Goal: Information Seeking & Learning: Learn about a topic

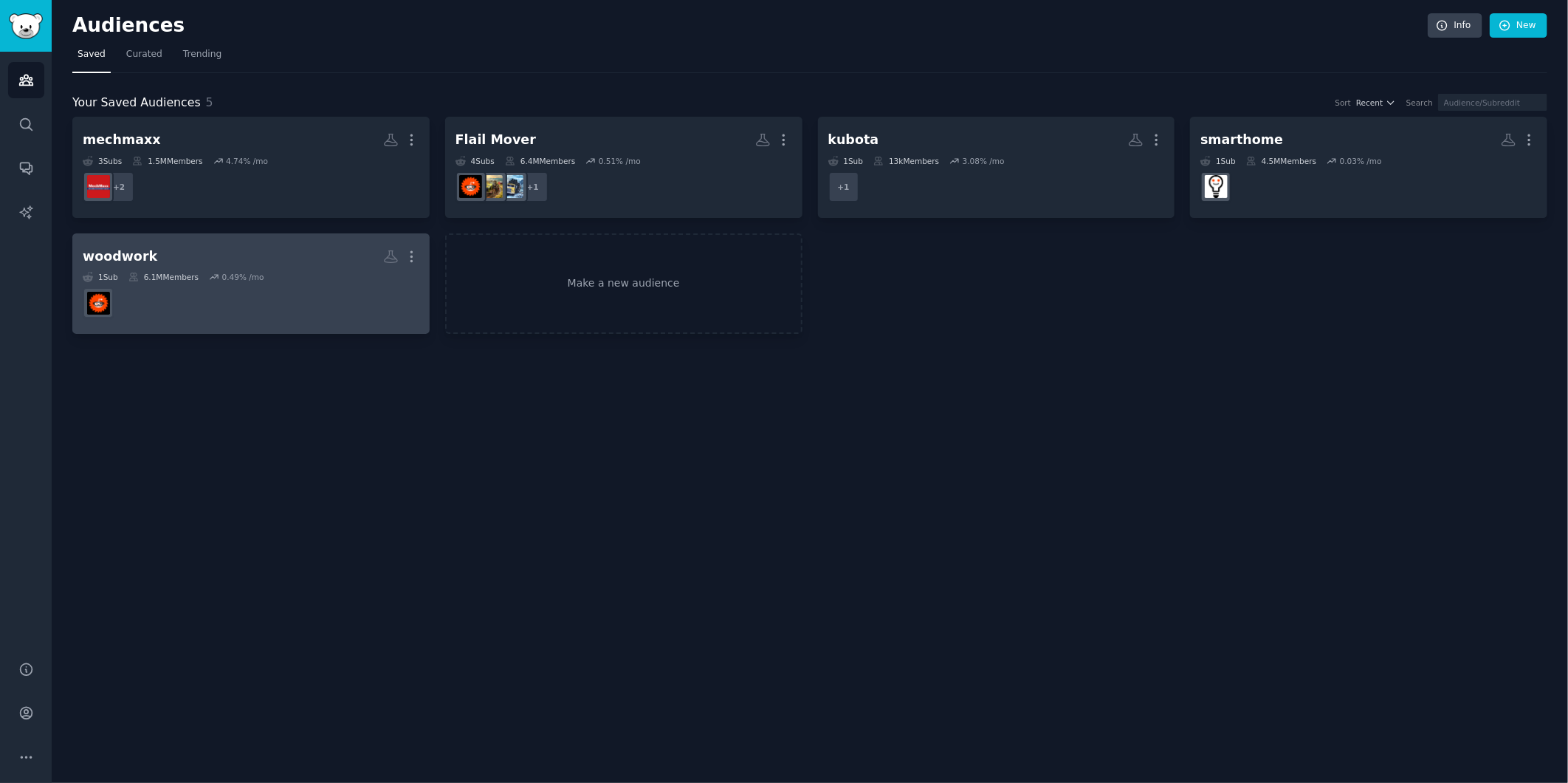
click at [319, 300] on dd "r/woodworking" at bounding box center [250, 303] width 337 height 42
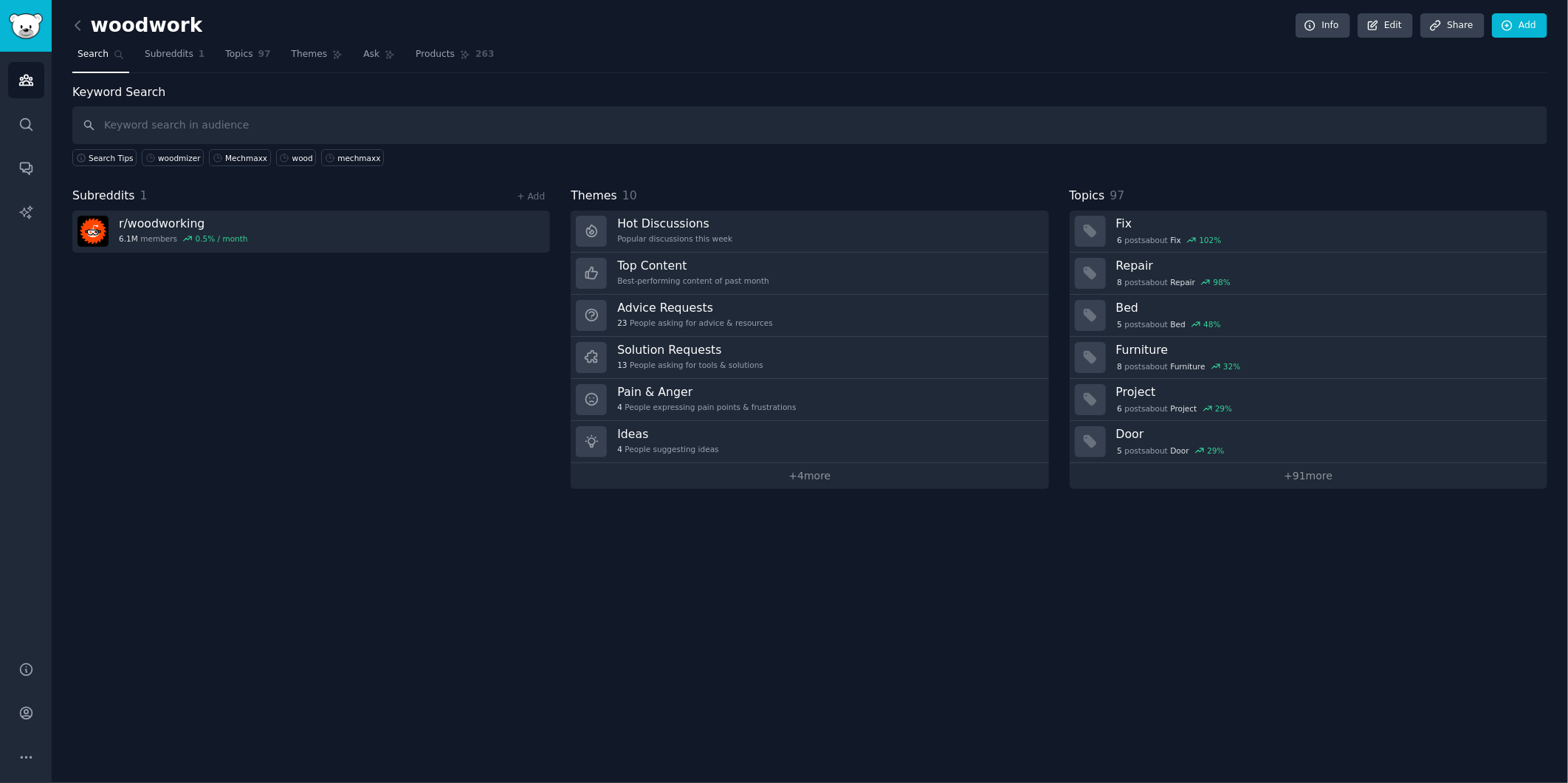
click at [261, 130] on input "text" at bounding box center [810, 125] width 1475 height 38
type input "woodmizer"
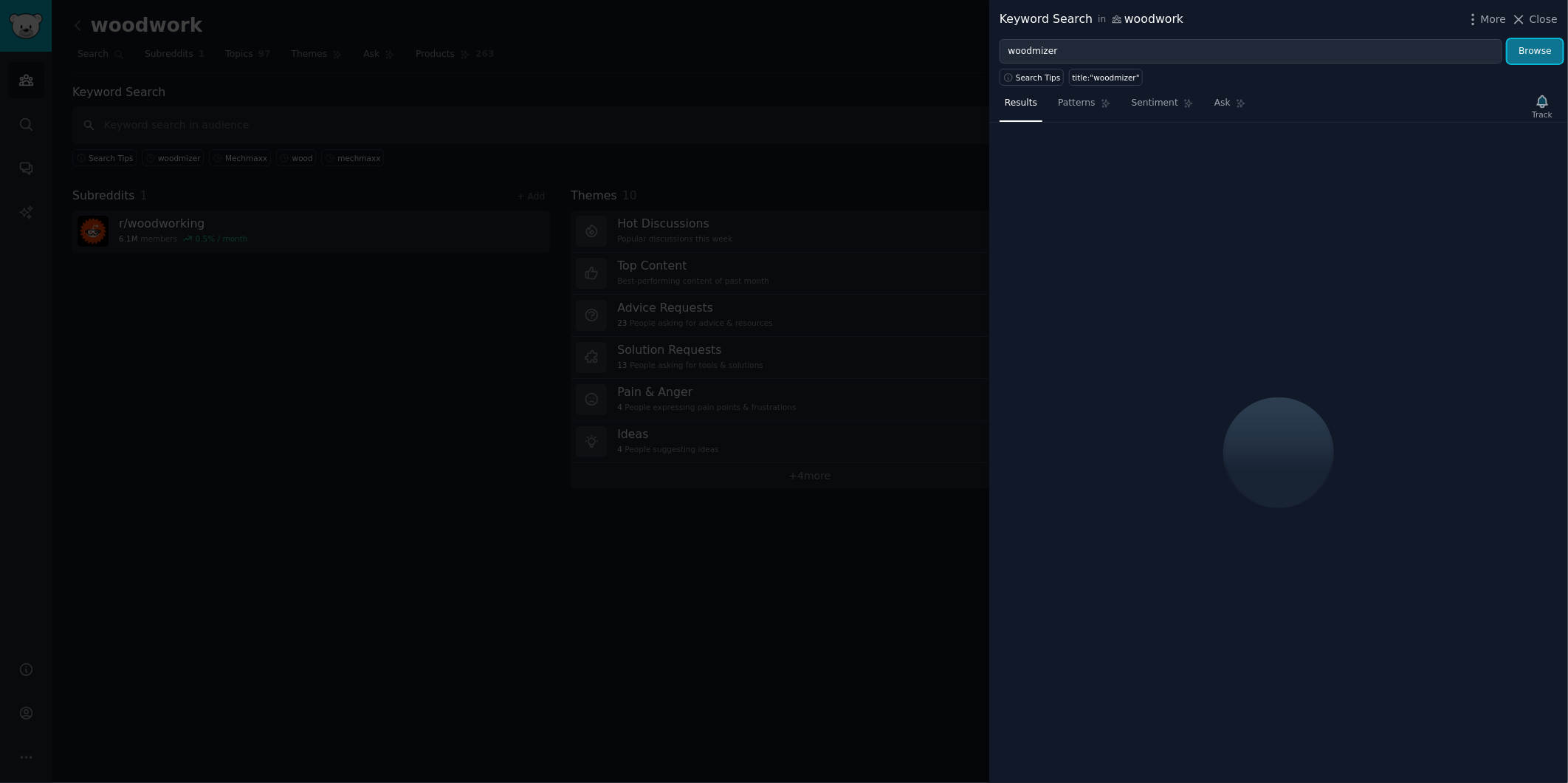
click at [1529, 49] on button "Browse" at bounding box center [1535, 51] width 56 height 25
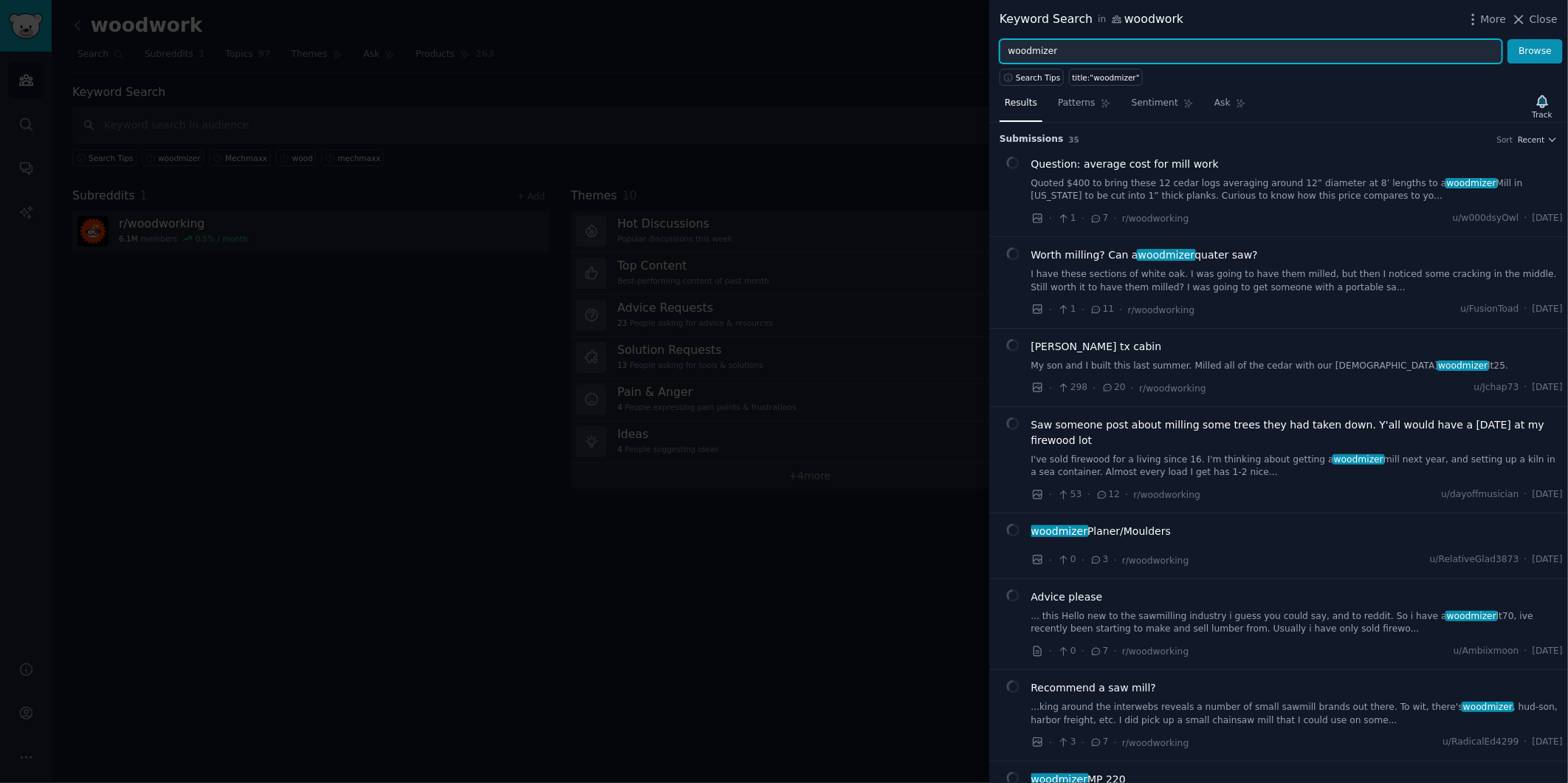
click at [1336, 54] on input "woodmizer" at bounding box center [1251, 51] width 503 height 25
drag, startPoint x: 1064, startPoint y: 53, endPoint x: 976, endPoint y: 53, distance: 88.0
click at [976, 53] on div "Keyword Search in woodwork More Close woodmizer Browse Search Tips title:"woodm…" at bounding box center [784, 392] width 1568 height 783
click at [1082, 45] on input "woodmizer" at bounding box center [1251, 51] width 503 height 25
drag, startPoint x: 1076, startPoint y: 55, endPoint x: 975, endPoint y: 52, distance: 101.0
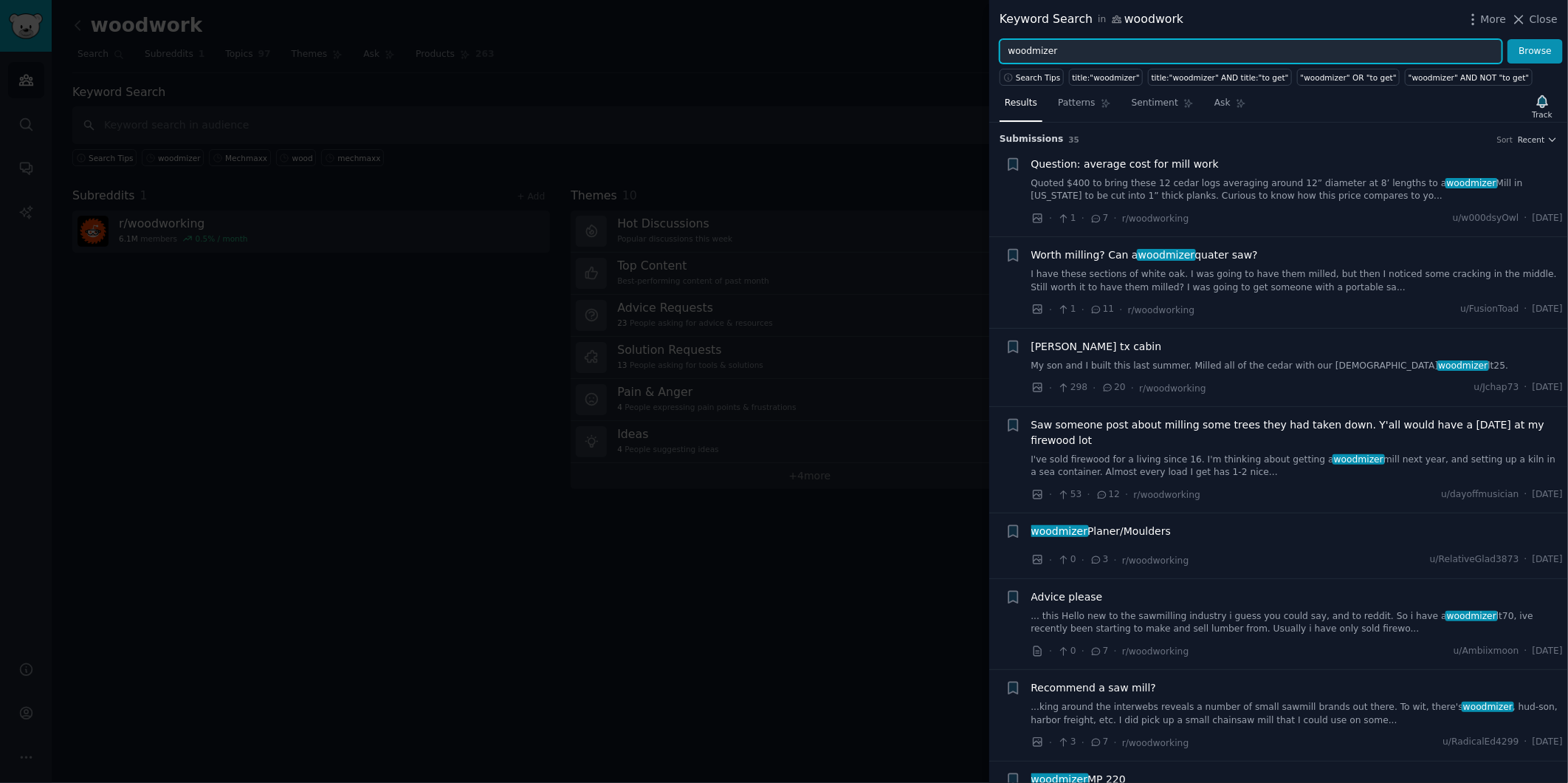
click at [975, 52] on div "Keyword Search in woodwork More Close woodmizer Browse Search Tips title:"woodm…" at bounding box center [784, 392] width 1568 height 783
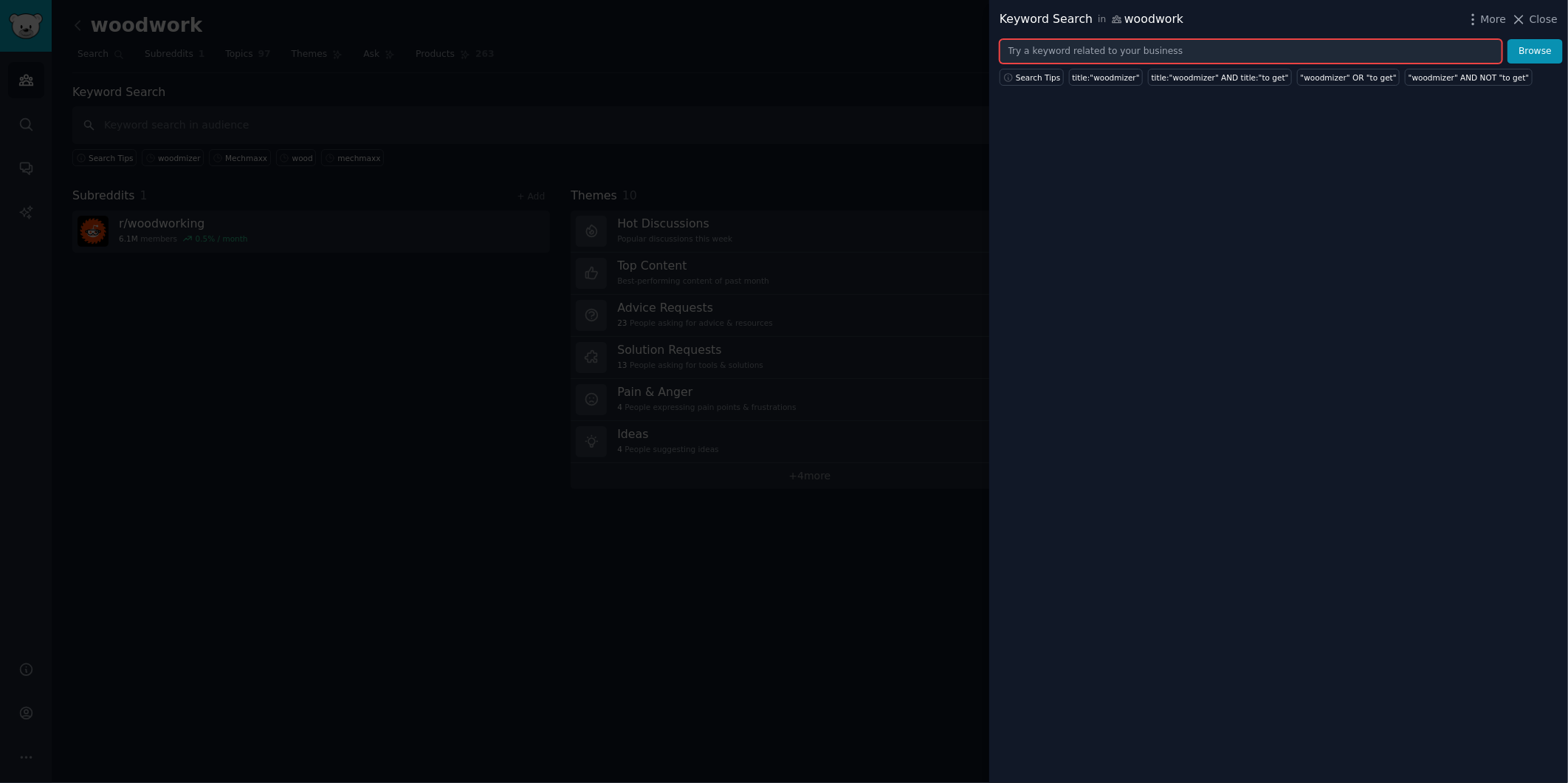
paste input "woodlandmills"
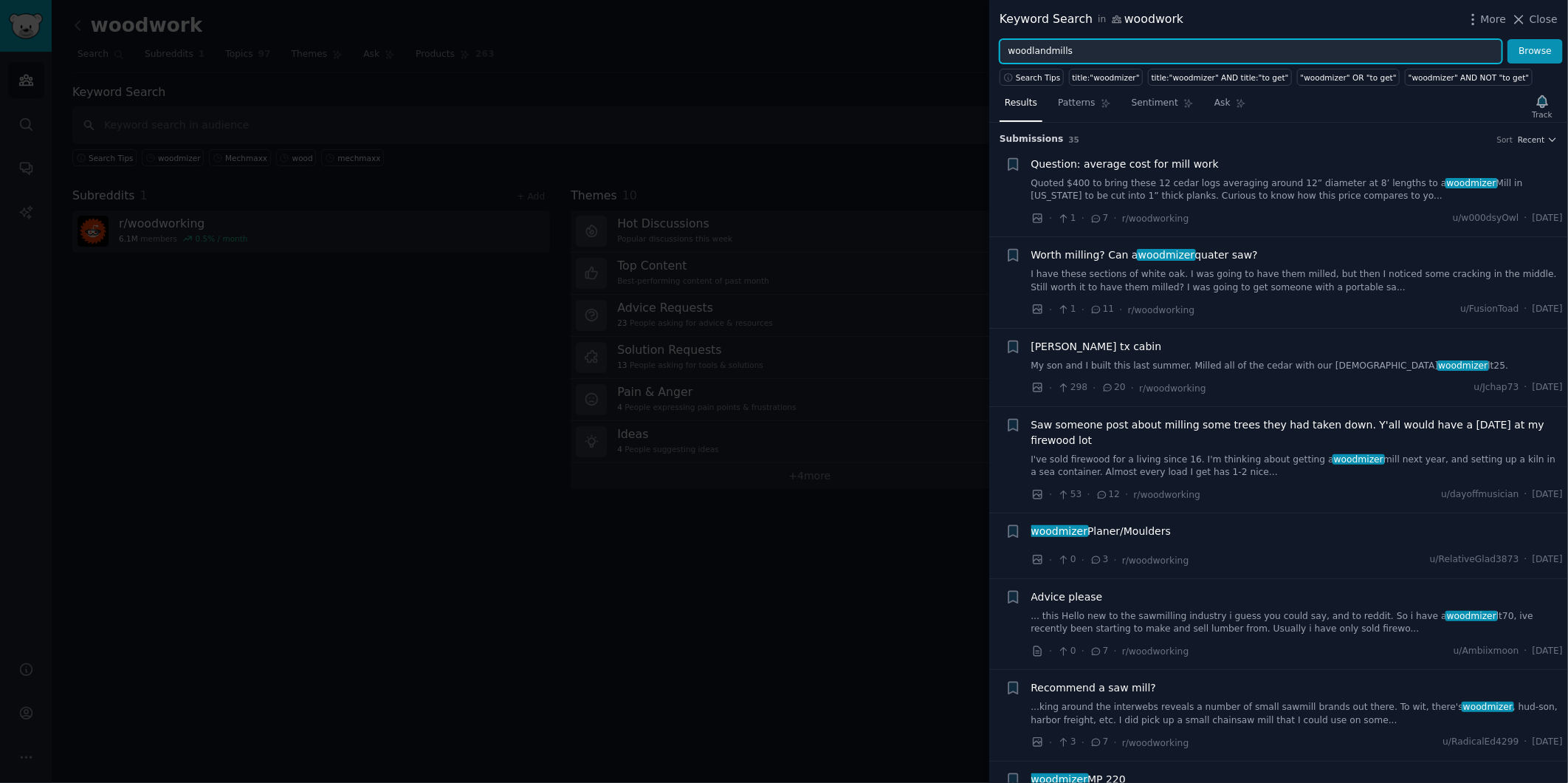
click at [1507, 39] on button "Browse" at bounding box center [1535, 51] width 56 height 25
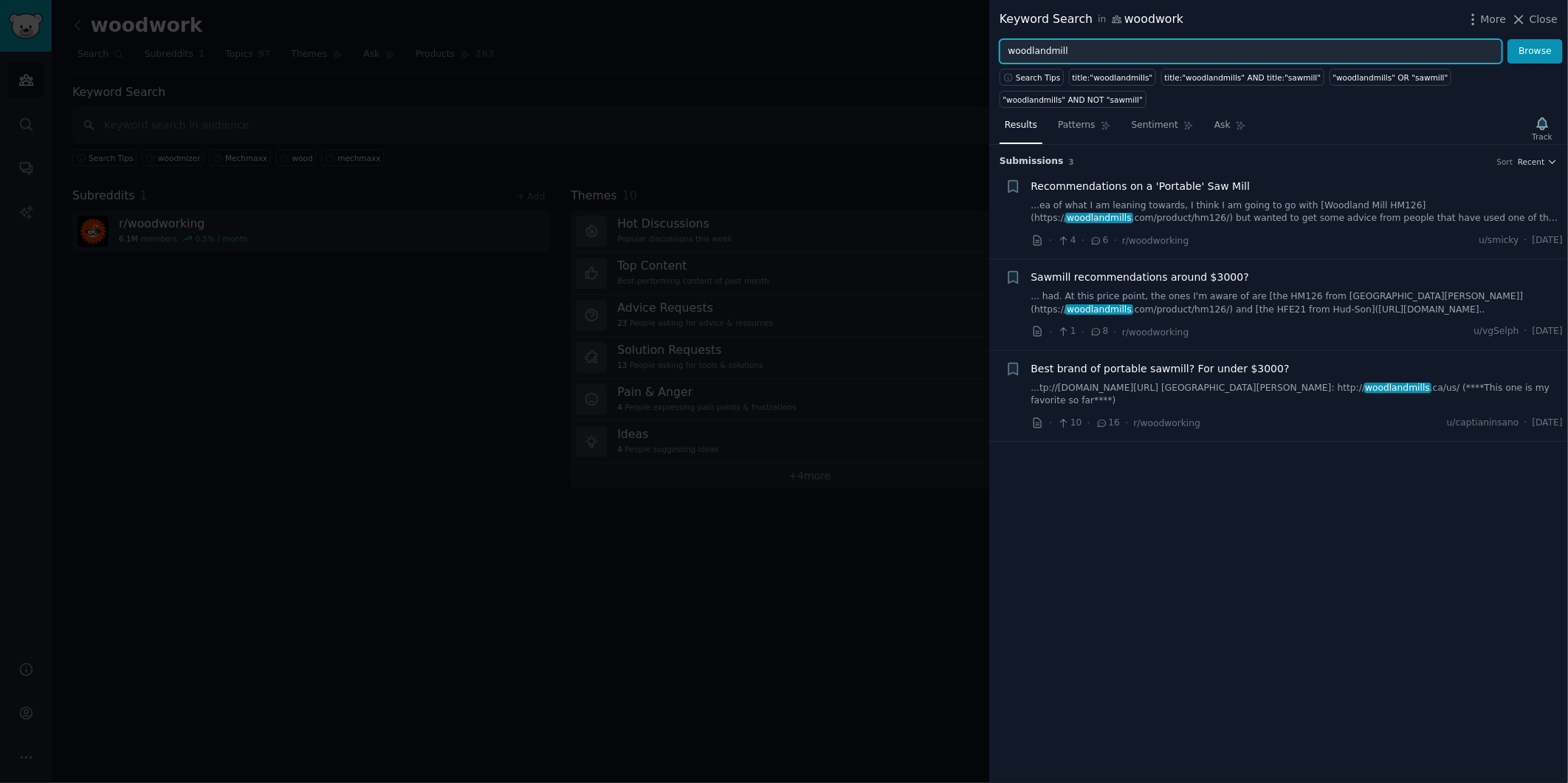
type input "woodlandmill"
click at [1507, 39] on button "Browse" at bounding box center [1535, 51] width 56 height 25
